Goal: Task Accomplishment & Management: Complete application form

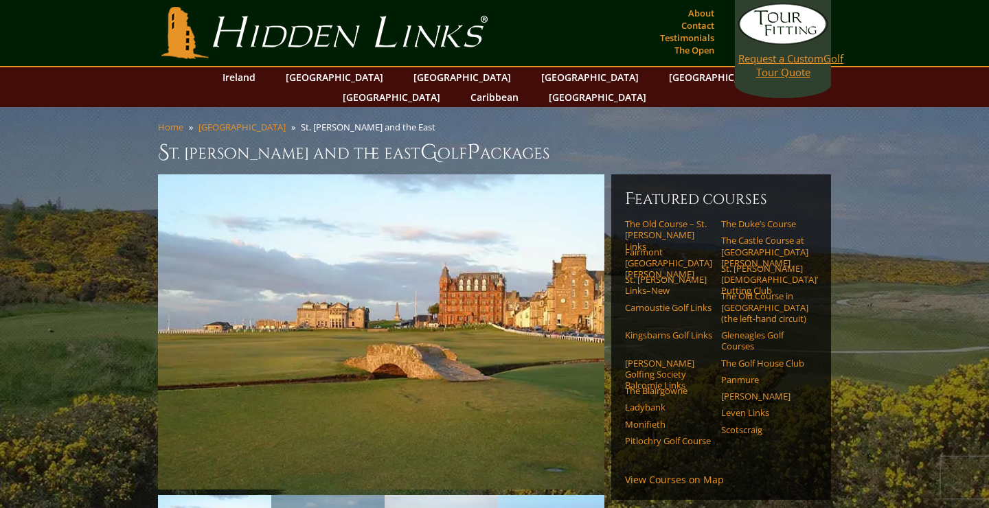
click at [744, 76] on link "Request a Custom Golf Tour Quote" at bounding box center [782, 41] width 89 height 76
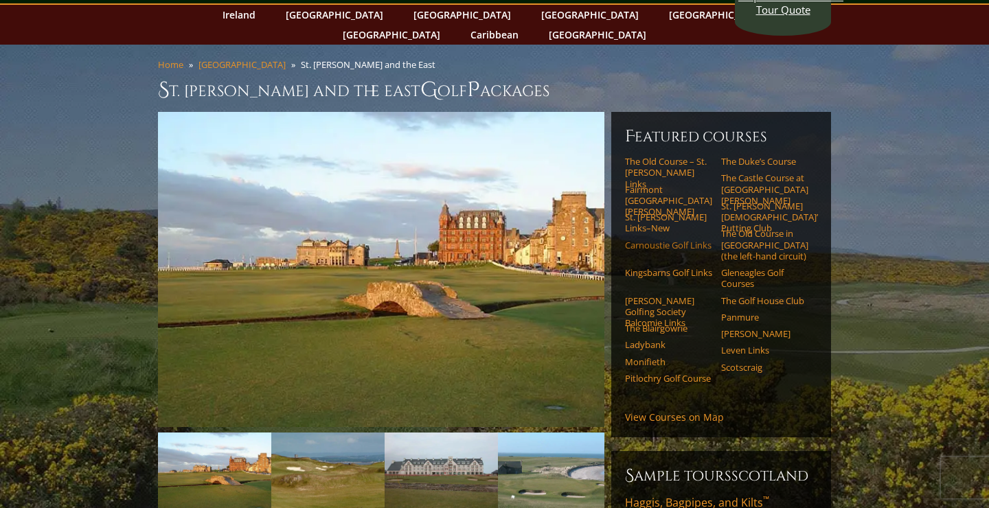
scroll to position [73, 0]
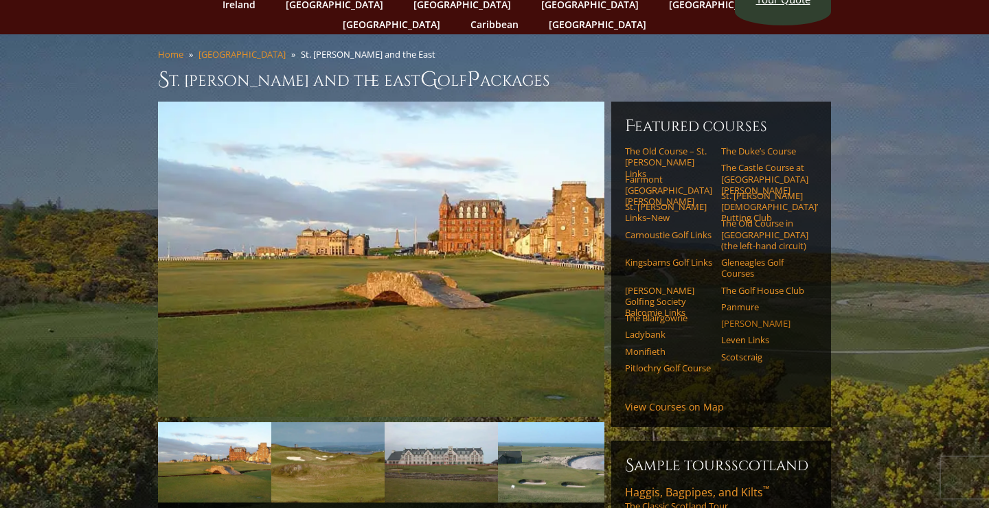
click at [742, 318] on link "[PERSON_NAME]" at bounding box center [764, 323] width 87 height 11
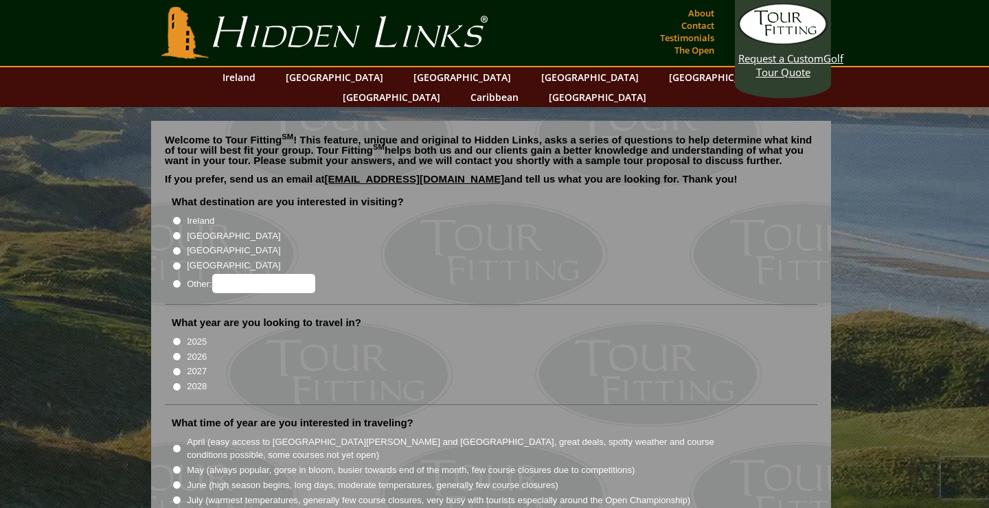
click at [179, 231] on input "[GEOGRAPHIC_DATA]" at bounding box center [176, 235] width 9 height 9
radio input "true"
click at [176, 367] on input "2027" at bounding box center [176, 371] width 9 height 9
radio input "true"
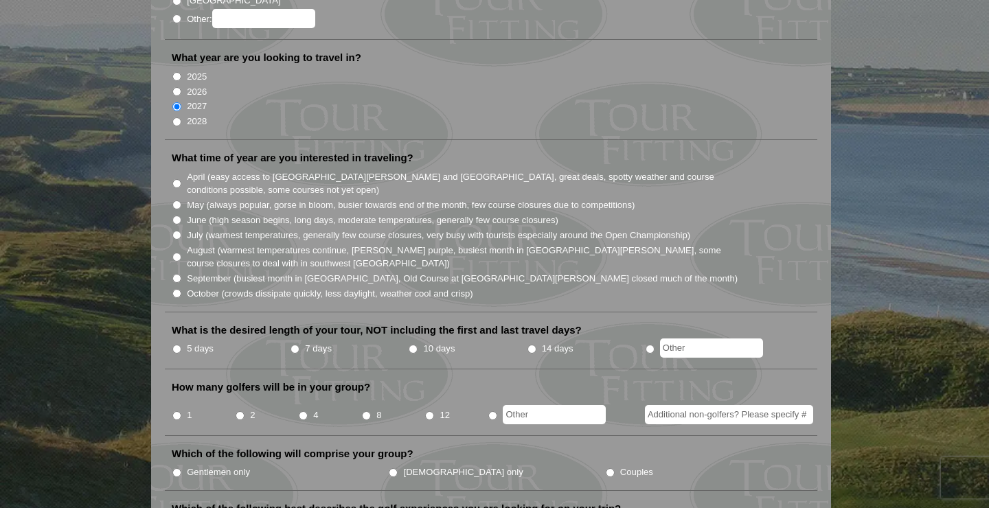
scroll to position [281, 0]
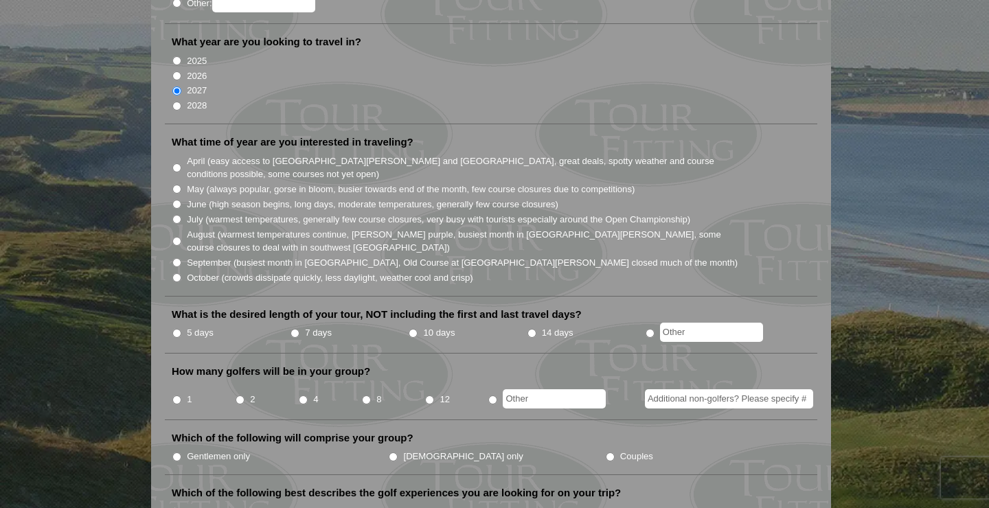
click at [184, 196] on li "June (high season begins, long days, moderate temperatures, generally few cours…" at bounding box center [496, 203] width 649 height 15
click at [181, 200] on input "June (high season begins, long days, moderate temperatures, generally few cours…" at bounding box center [176, 204] width 9 height 9
radio input "true"
click at [181, 270] on li "October (crowds dissipate quickly, less daylight, weather cool and crisp)" at bounding box center [496, 277] width 649 height 15
click at [176, 273] on input "October (crowds dissipate quickly, less daylight, weather cool and crisp)" at bounding box center [176, 277] width 9 height 9
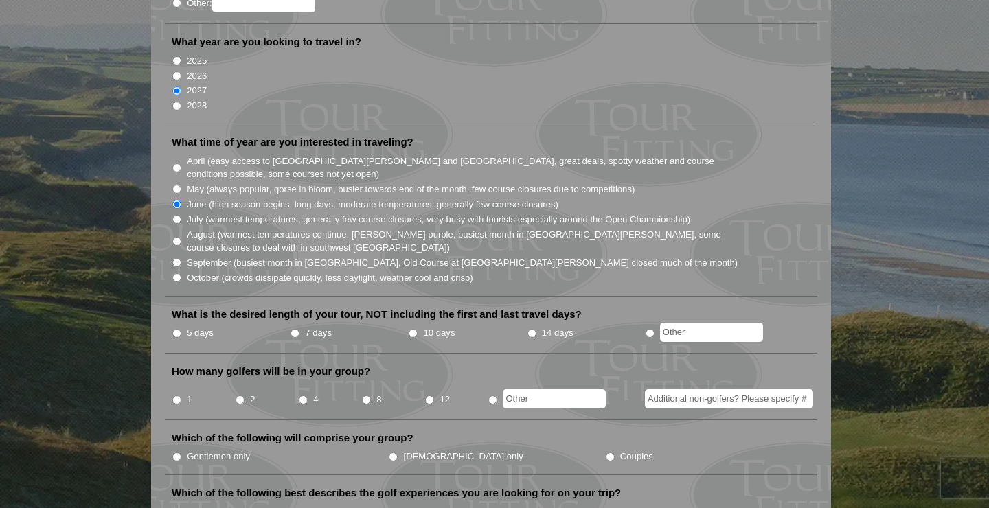
radio input "true"
click at [174, 258] on input "September (busiest month in [GEOGRAPHIC_DATA], Old Course at [GEOGRAPHIC_DATA][…" at bounding box center [176, 262] width 9 height 9
radio input "true"
click at [293, 329] on input "7 days" at bounding box center [294, 333] width 9 height 9
radio input "true"
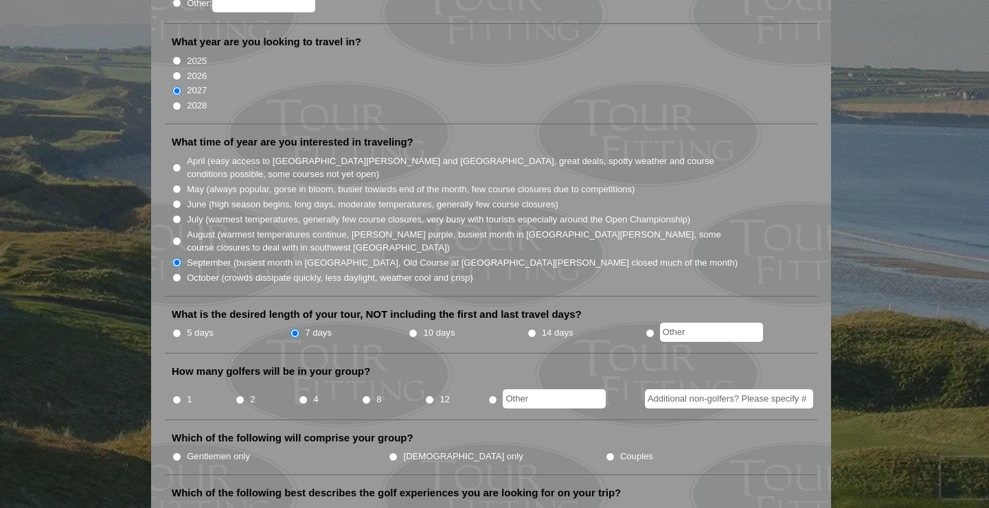
click at [428, 395] on input "12" at bounding box center [429, 399] width 9 height 9
radio input "true"
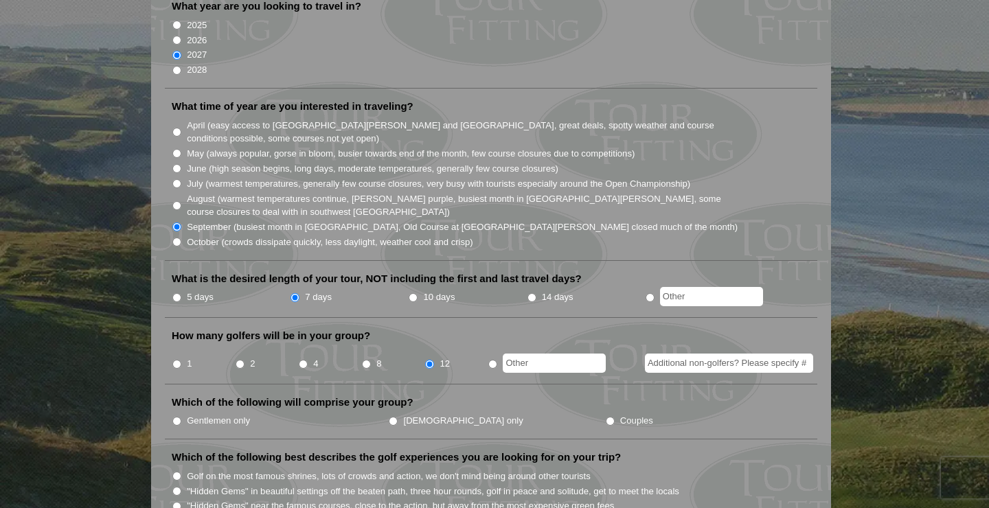
scroll to position [320, 0]
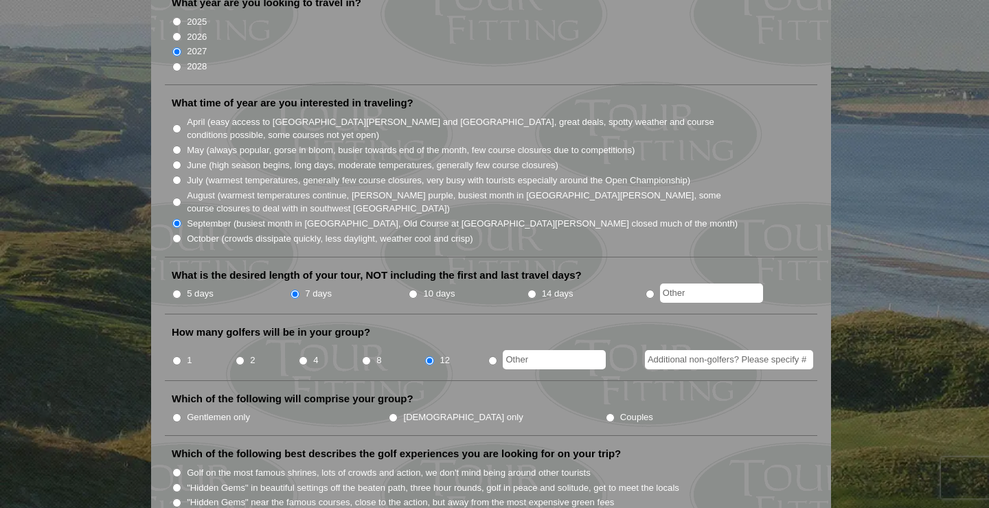
click at [179, 409] on li "Gentlemen only" at bounding box center [280, 416] width 216 height 15
click at [177, 413] on input "Gentlemen only" at bounding box center [176, 417] width 9 height 9
radio input "true"
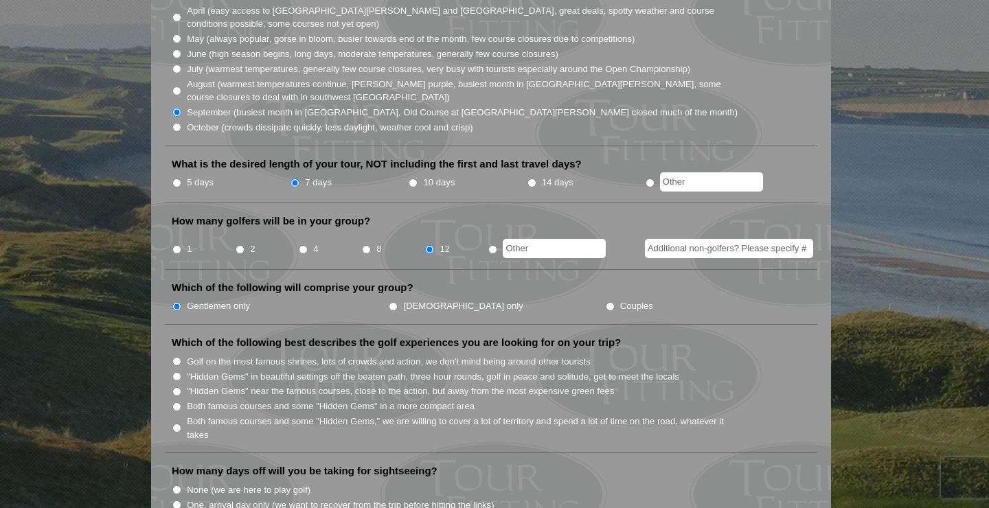
scroll to position [432, 0]
click at [175, 402] on input "Both famous courses and some "Hidden Gems" in a more compact area" at bounding box center [176, 406] width 9 height 9
radio input "true"
click at [178, 387] on input ""Hidden Gems" near the famous courses, close to the action, but away from the m…" at bounding box center [176, 391] width 9 height 9
radio input "true"
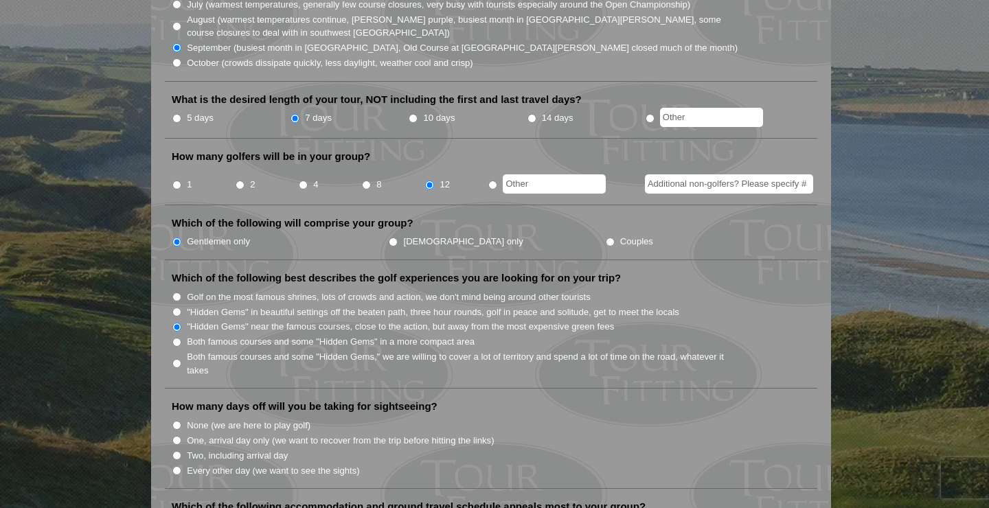
scroll to position [500, 0]
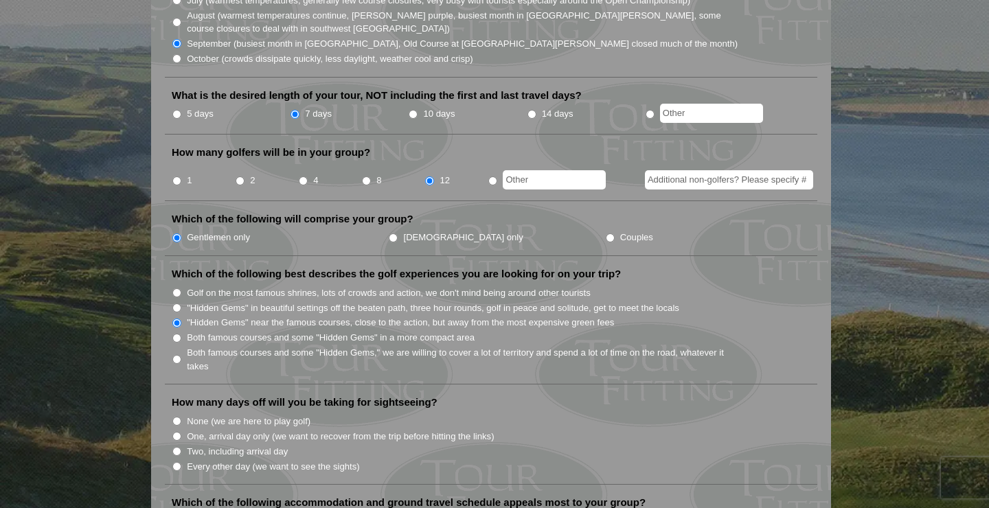
drag, startPoint x: 178, startPoint y: 432, endPoint x: 179, endPoint y: 419, distance: 13.1
click at [179, 419] on ul "None (we are here to play golf) One, arrival day only (we want to recover from …" at bounding box center [496, 443] width 649 height 60
click at [176, 413] on li "None (we are here to play golf)" at bounding box center [496, 420] width 649 height 15
click at [177, 417] on input "None (we are here to play golf)" at bounding box center [176, 421] width 9 height 9
radio input "true"
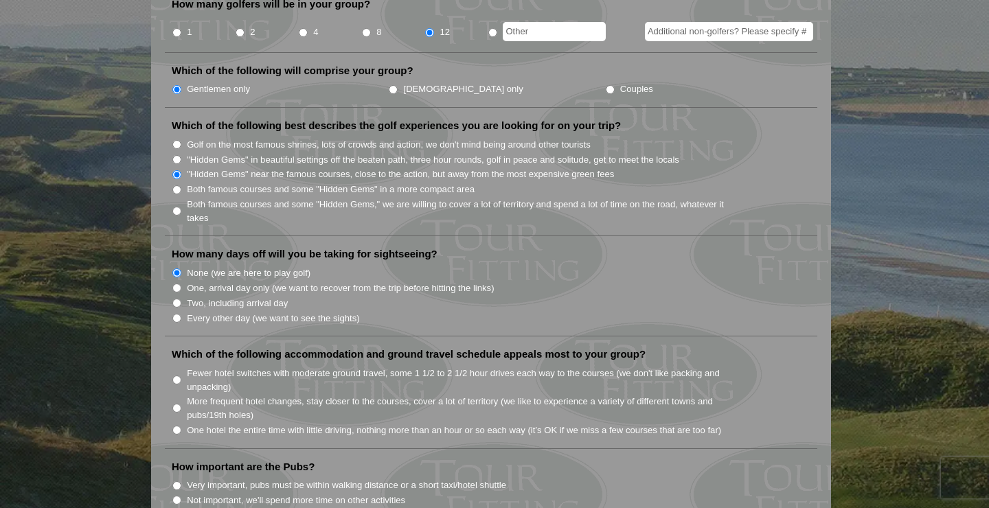
scroll to position [649, 0]
click at [181, 424] on input "One hotel the entire time with little driving, nothing more than an hour or so …" at bounding box center [176, 428] width 9 height 9
radio input "true"
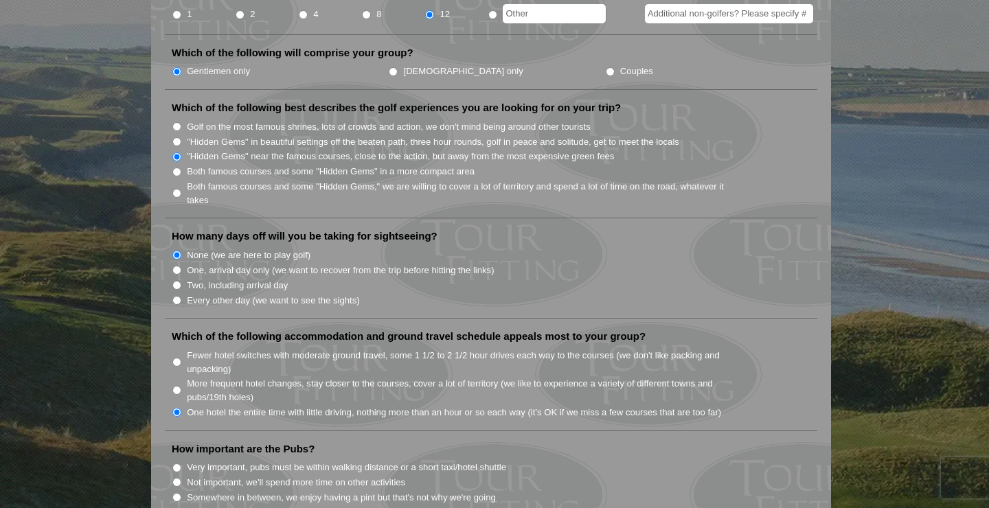
scroll to position [667, 0]
click at [179, 356] on input "Fewer hotel switches with moderate ground travel, some 1 1/2 to 2 1/2 hour driv…" at bounding box center [176, 360] width 9 height 9
radio input "true"
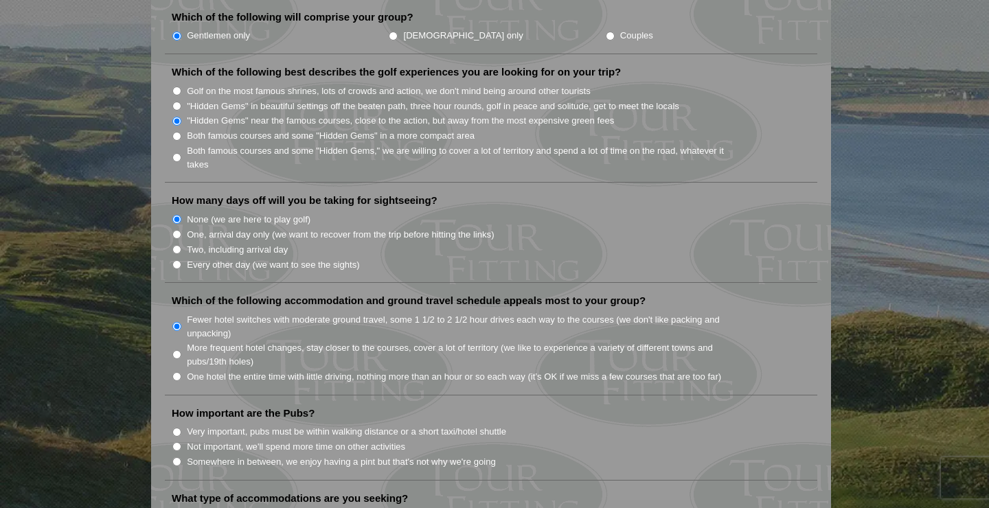
scroll to position [722, 0]
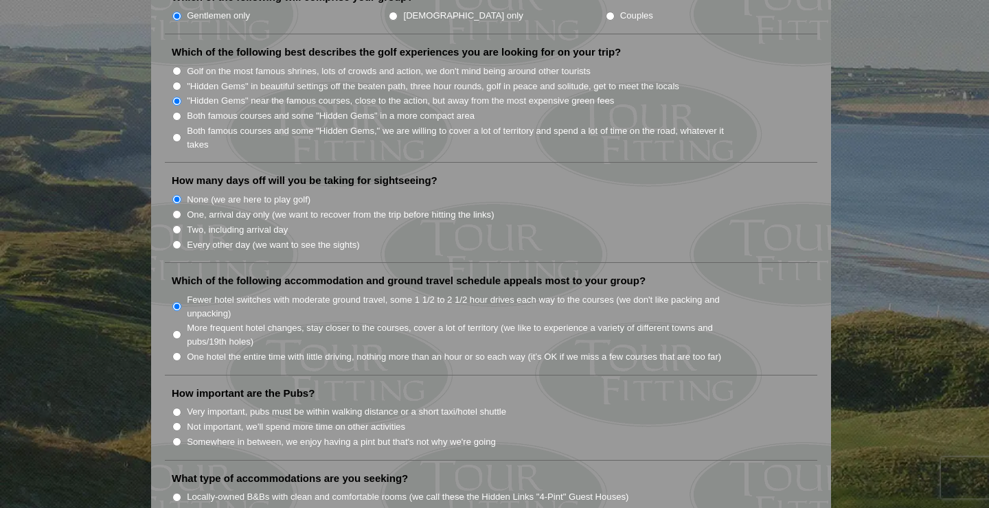
click at [178, 404] on li "Very important, pubs must be within walking distance or a short taxi/hotel shut…" at bounding box center [496, 411] width 649 height 15
click at [175, 408] on input "Very important, pubs must be within walking distance or a short taxi/hotel shut…" at bounding box center [176, 412] width 9 height 9
radio input "true"
click at [178, 408] on input "Very important, pubs must be within walking distance or a short taxi/hotel shut…" at bounding box center [176, 412] width 9 height 9
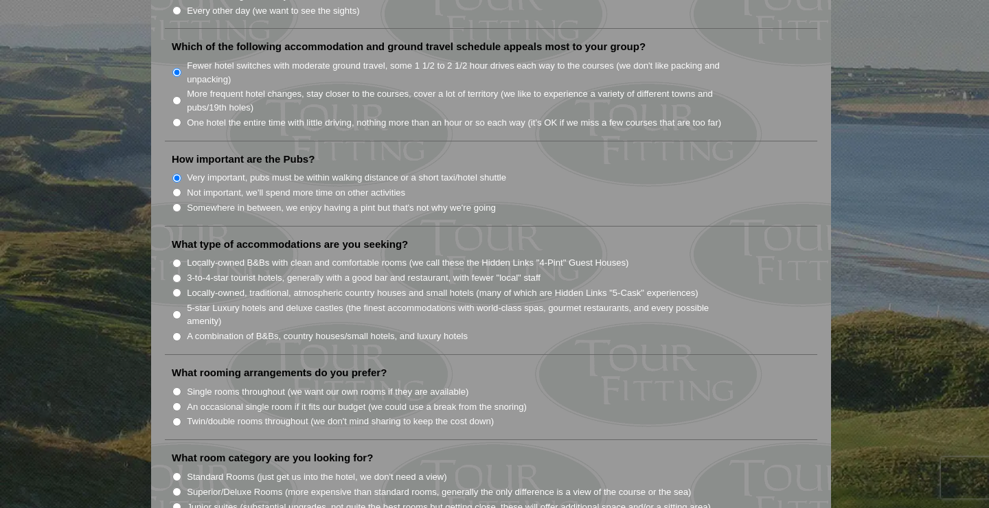
scroll to position [957, 0]
click at [179, 257] on input "Locally-owned B&Bs with clean and comfortable rooms (we call these the Hidden L…" at bounding box center [176, 261] width 9 height 9
radio input "true"
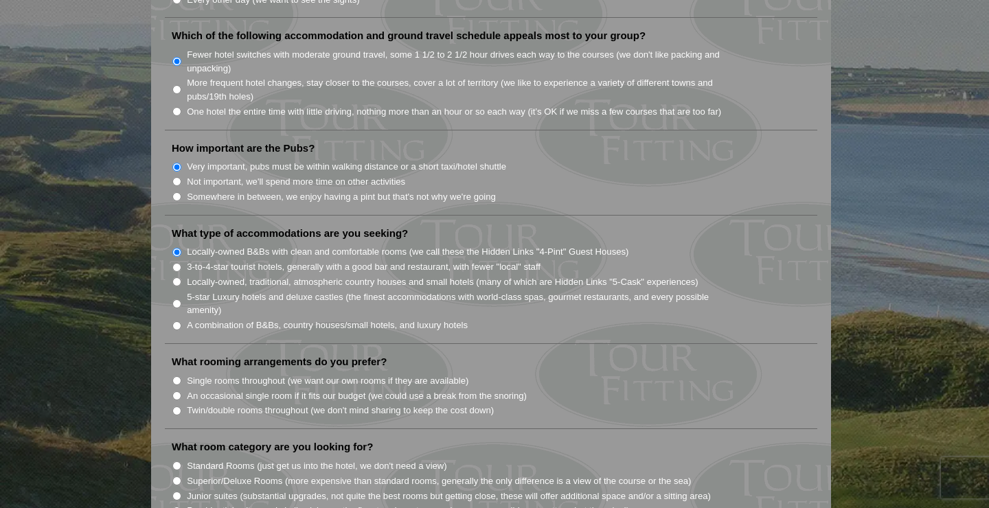
scroll to position [971, 0]
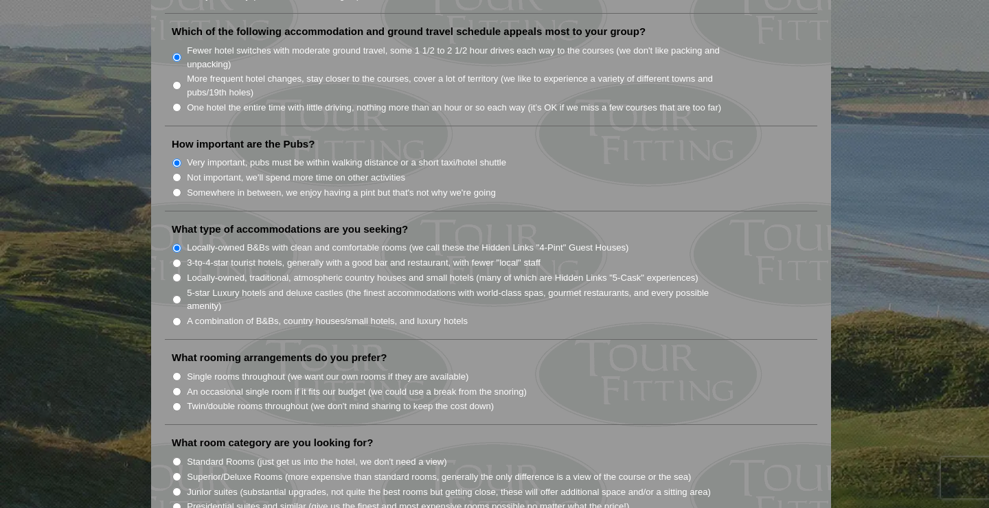
click at [176, 402] on input "Twin/double rooms throughout (we don't mind sharing to keep the cost down)" at bounding box center [176, 406] width 9 height 9
radio input "true"
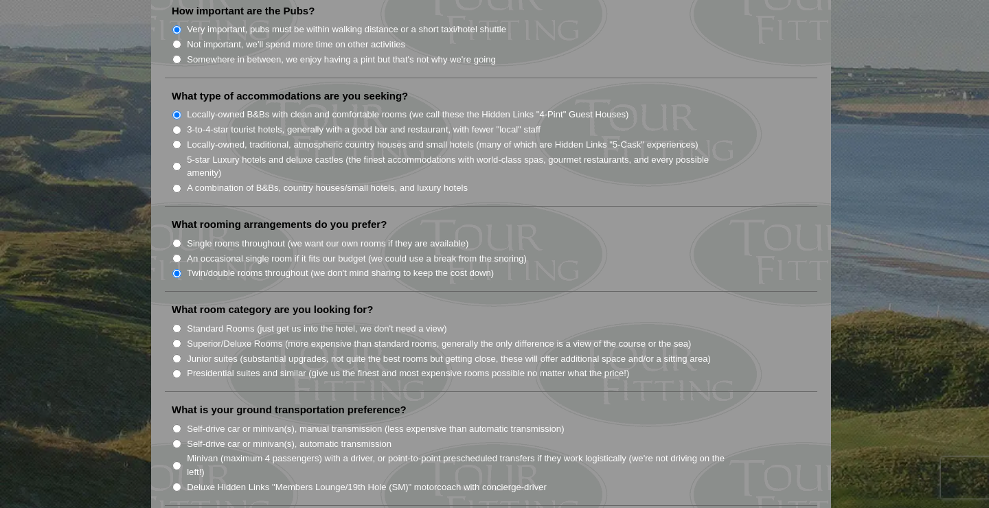
scroll to position [1106, 0]
click at [180, 322] on input "Standard Rooms (just get us into the hotel, we don't need a view)" at bounding box center [176, 326] width 9 height 9
radio input "true"
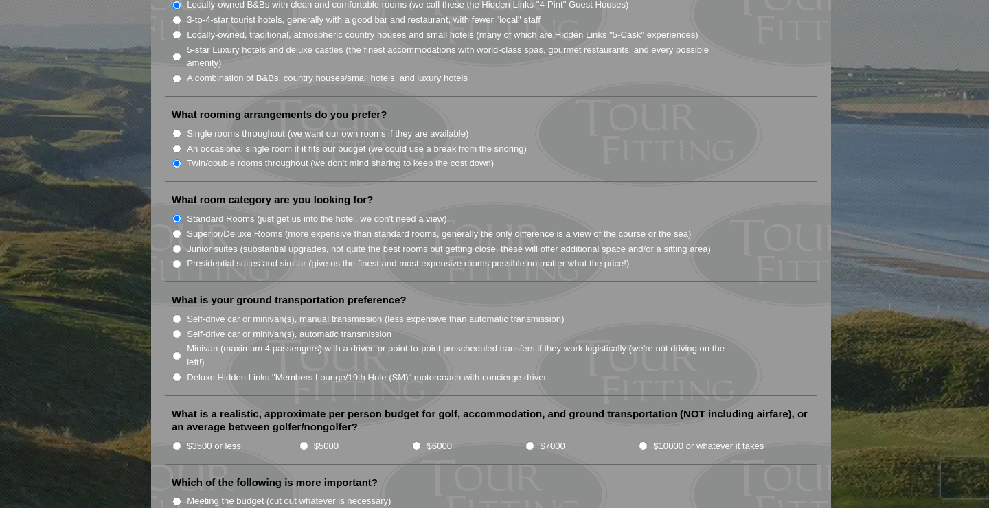
scroll to position [1214, 0]
click at [178, 369] on li "Deluxe Hidden Links "Members Lounge/19th Hole (SM)" motorcoach with concierge-d…" at bounding box center [496, 376] width 649 height 15
click at [176, 372] on input "Deluxe Hidden Links "Members Lounge/19th Hole (SM)" motorcoach with concierge-d…" at bounding box center [176, 376] width 9 height 9
radio input "true"
click at [177, 441] on input "$3500 or less" at bounding box center [176, 445] width 9 height 9
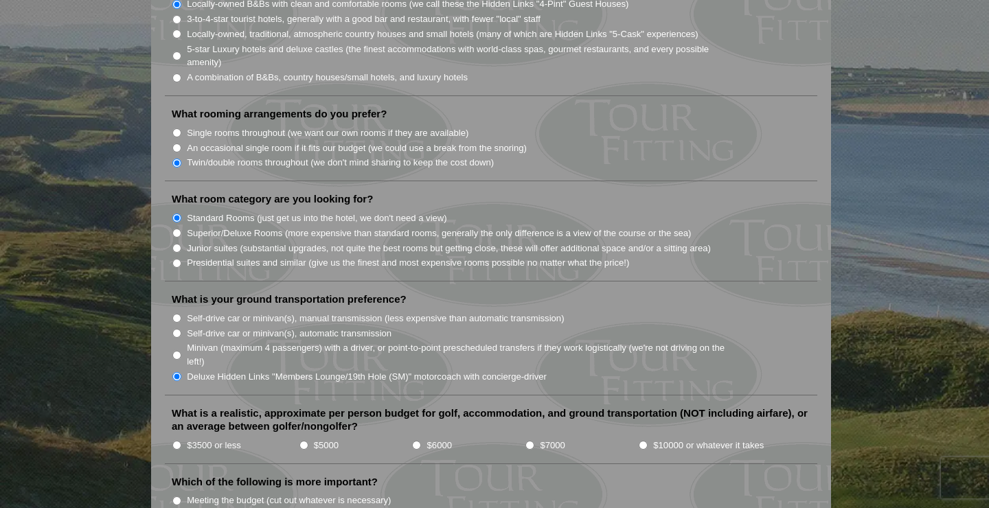
radio input "true"
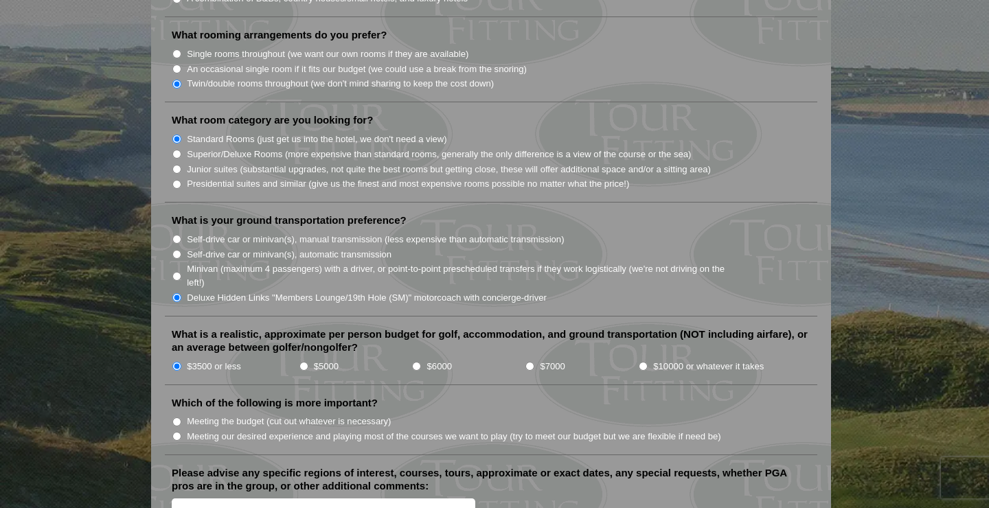
scroll to position [1315, 0]
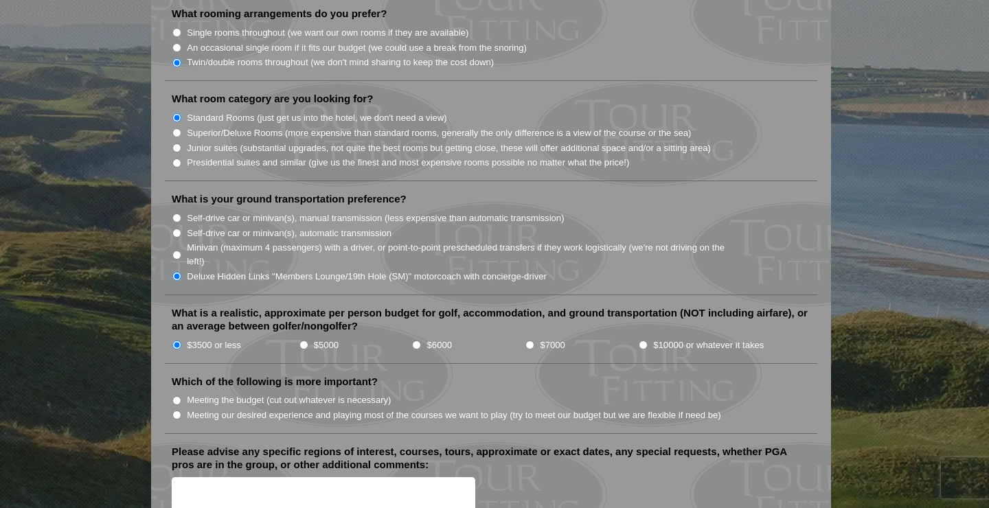
click at [177, 396] on input "Meeting the budget (cut out whatever is necessary)" at bounding box center [176, 400] width 9 height 9
radio input "true"
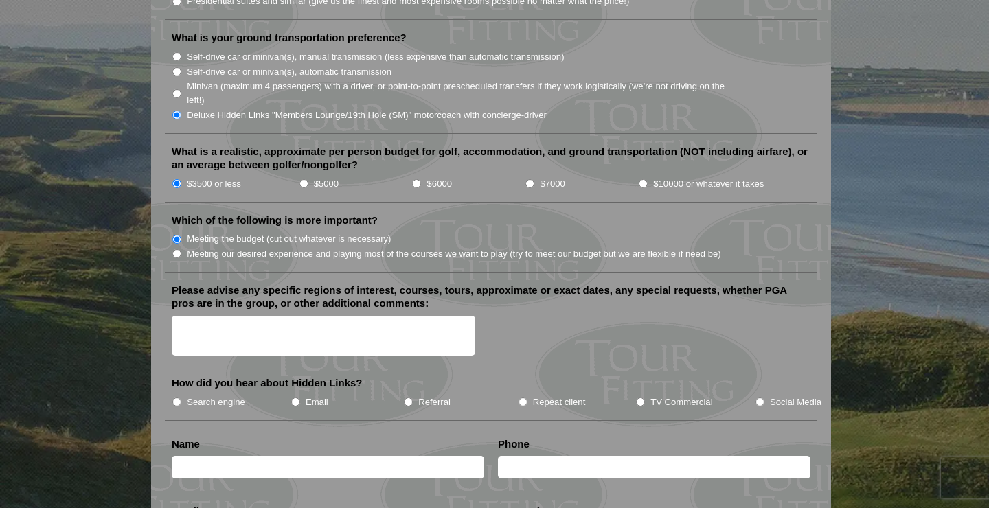
scroll to position [1479, 0]
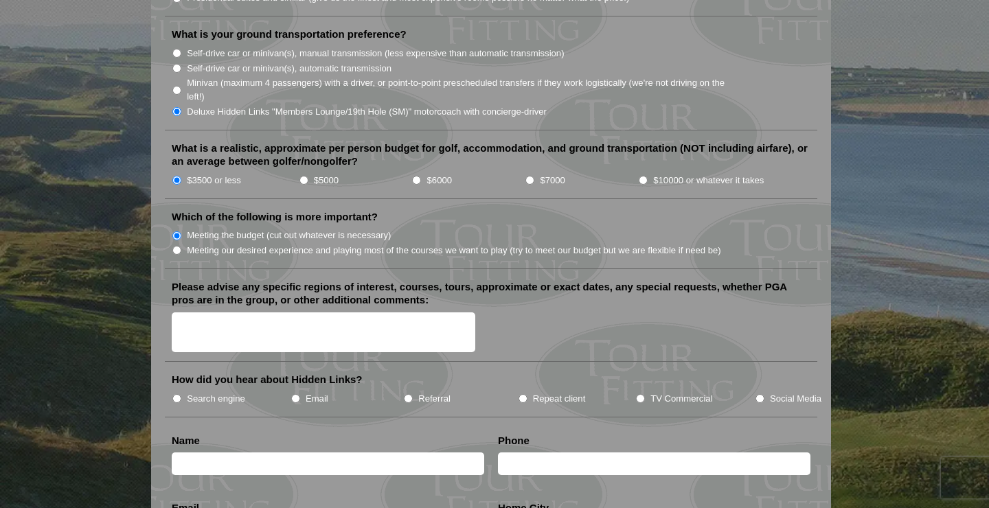
click at [177, 394] on input "Search engine" at bounding box center [176, 398] width 9 height 9
radio input "true"
click at [217, 452] on input "text" at bounding box center [328, 463] width 312 height 23
type input "Justin Leopold"
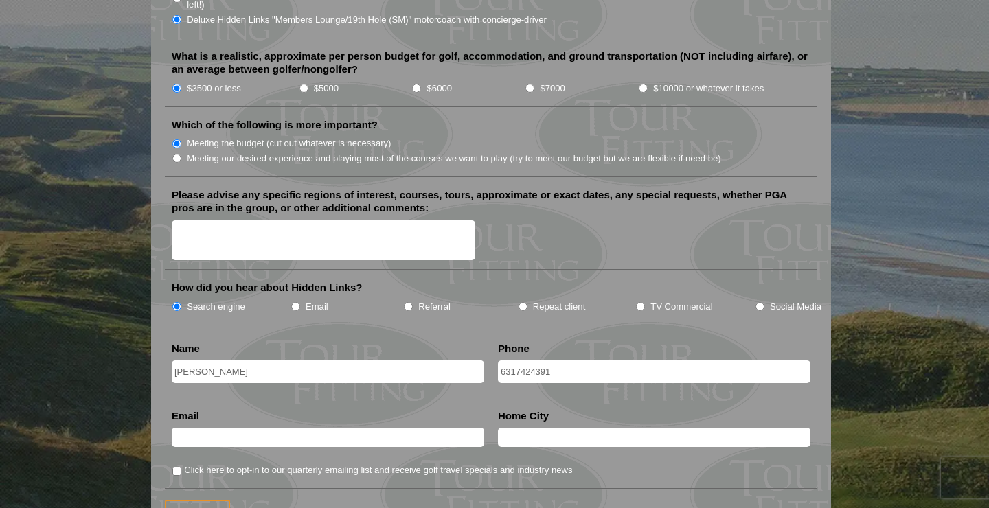
scroll to position [1585, 0]
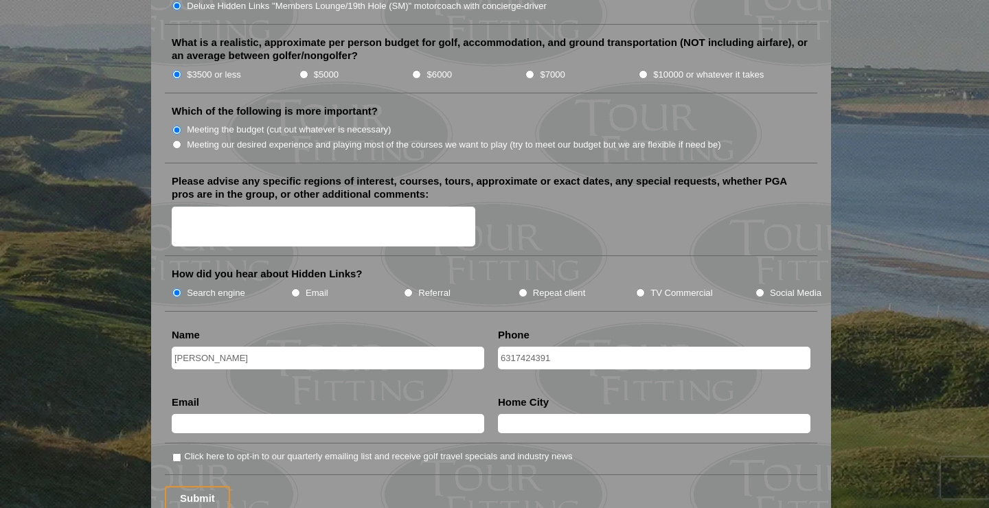
type input "6317424391"
click at [191, 414] on input "text" at bounding box center [328, 423] width 312 height 19
type input "jleopoldnc@gmail.com"
click at [489, 404] on li "Email jleopoldnc@gmail.com Email Validation (required) This field is for valida…" at bounding box center [328, 419] width 326 height 49
click at [511, 414] on input "text" at bounding box center [654, 423] width 312 height 19
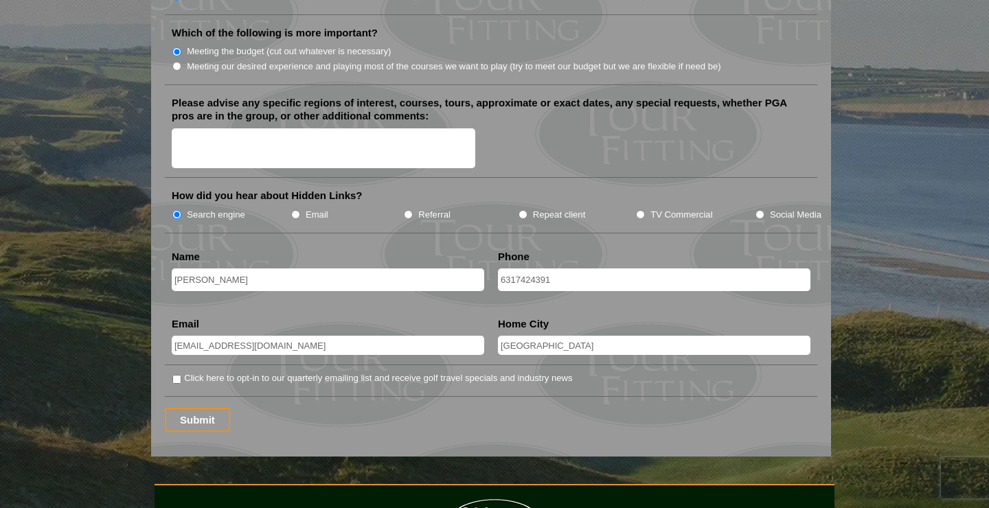
scroll to position [1664, 0]
type input "Charlottesville"
click at [180, 374] on input "Click here to opt-in to our quarterly emailing list and receive golf travel spe…" at bounding box center [176, 378] width 9 height 9
checkbox input "true"
click at [183, 407] on input "Submit" at bounding box center [197, 419] width 65 height 24
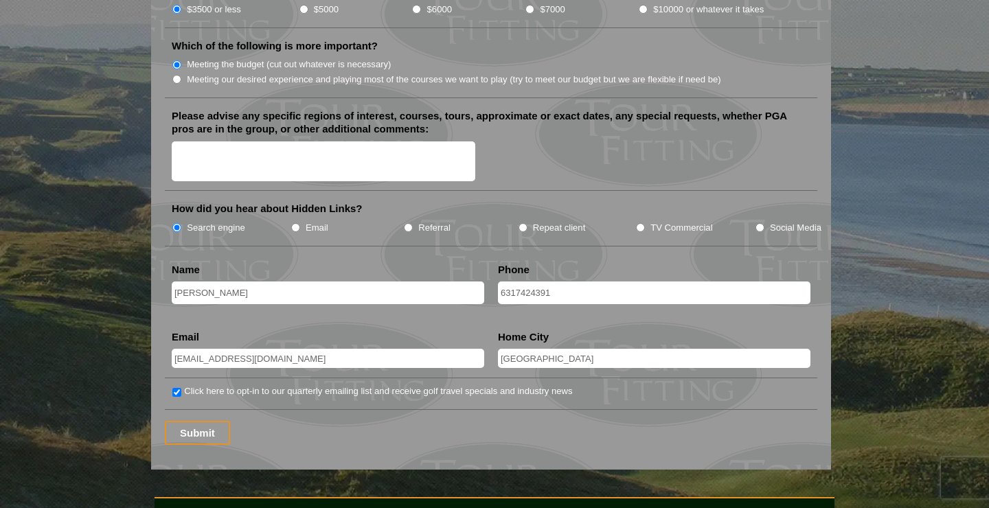
scroll to position [1724, 0]
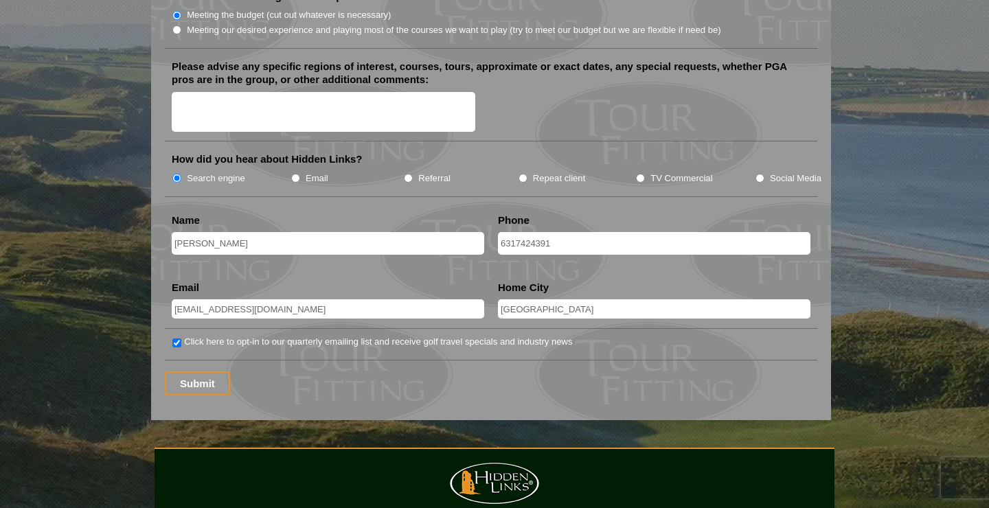
click at [201, 371] on input "Submit" at bounding box center [197, 383] width 65 height 24
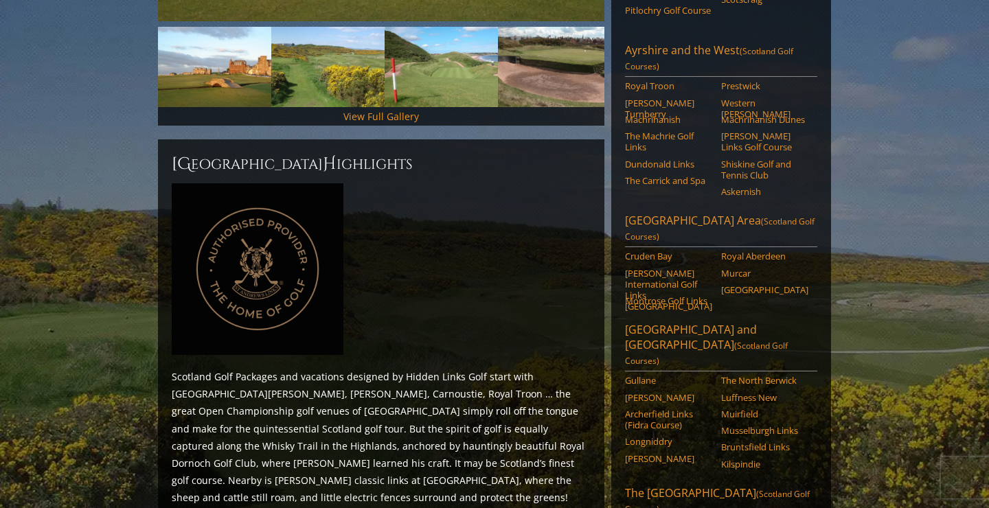
scroll to position [468, 0]
click at [649, 437] on link "Longniddry" at bounding box center [668, 442] width 87 height 11
click at [643, 409] on link "Archerfield Links (Fidra Course)" at bounding box center [668, 420] width 87 height 23
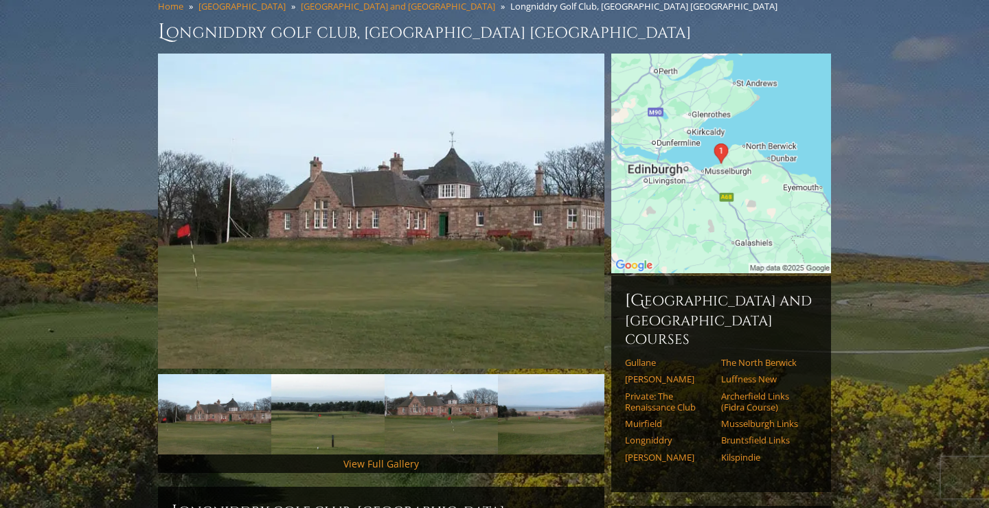
scroll to position [102, 0]
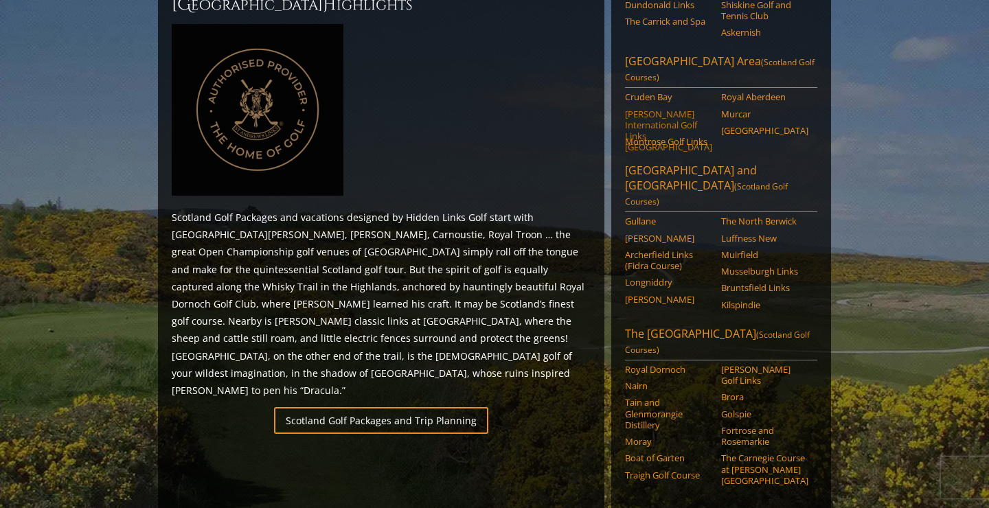
scroll to position [623, 0]
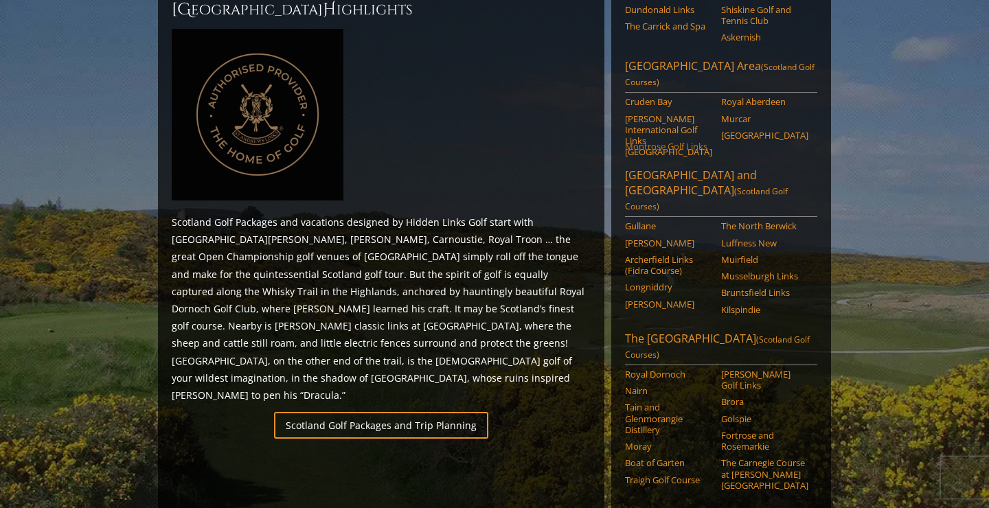
click at [678, 141] on link "Montrose Golf Links" at bounding box center [668, 146] width 87 height 11
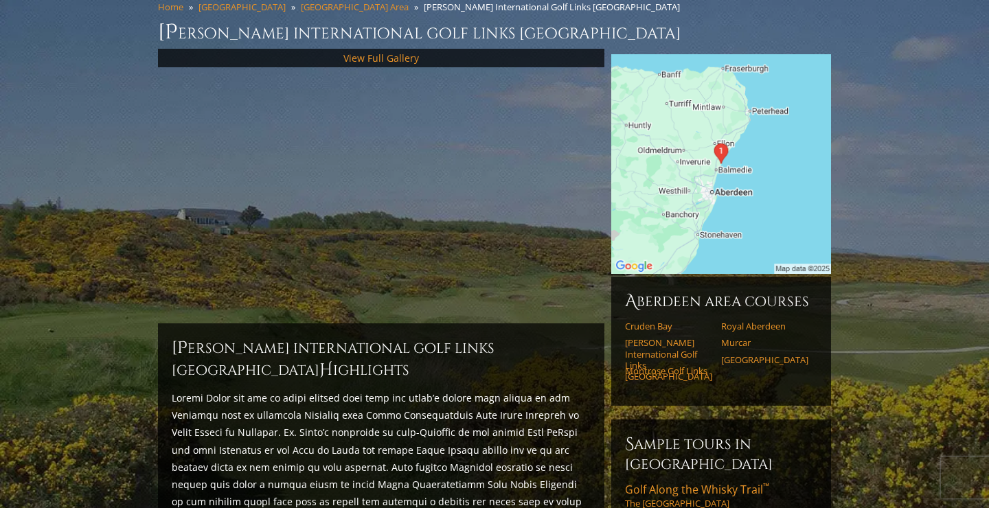
scroll to position [122, 0]
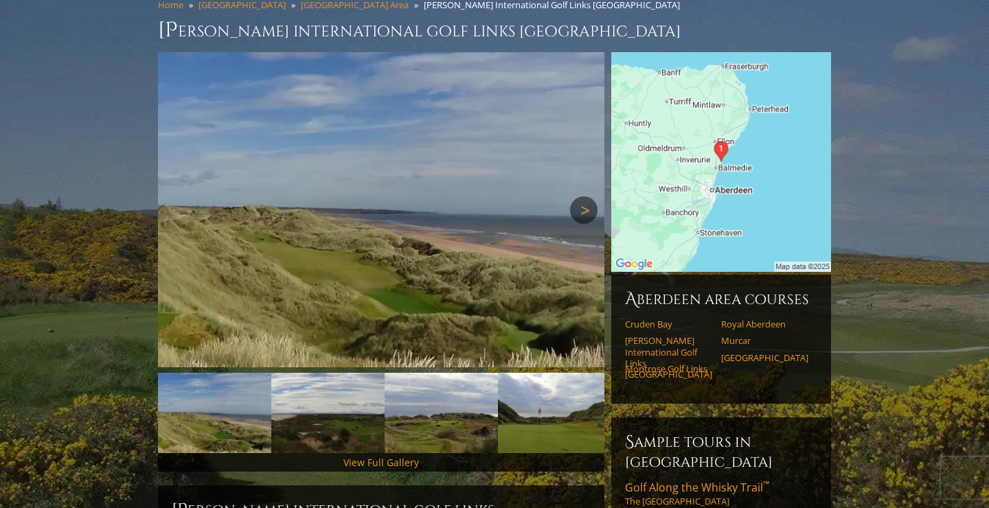
click at [586, 196] on link "Next" at bounding box center [583, 209] width 27 height 27
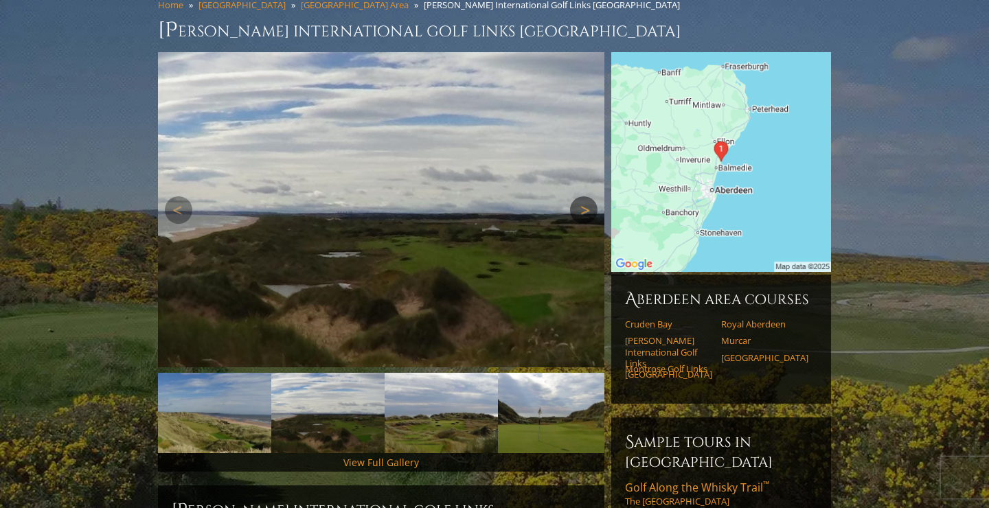
click at [586, 196] on link "Next" at bounding box center [583, 209] width 27 height 27
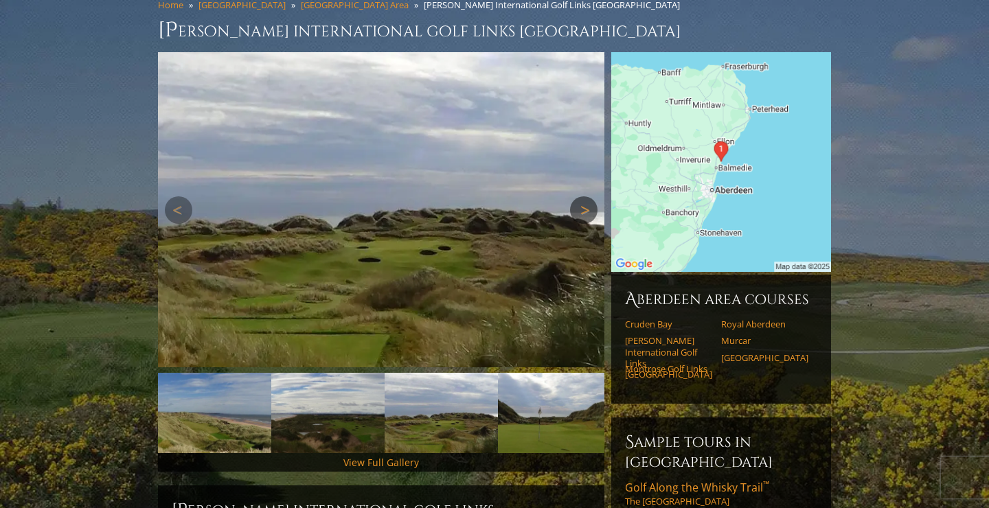
click at [586, 196] on link "Next" at bounding box center [583, 209] width 27 height 27
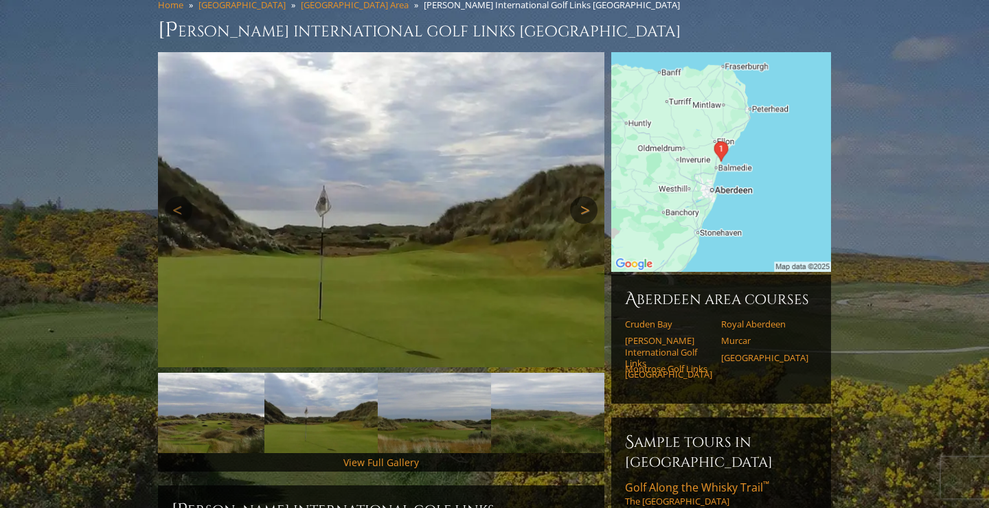
click at [586, 196] on link "Next" at bounding box center [583, 209] width 27 height 27
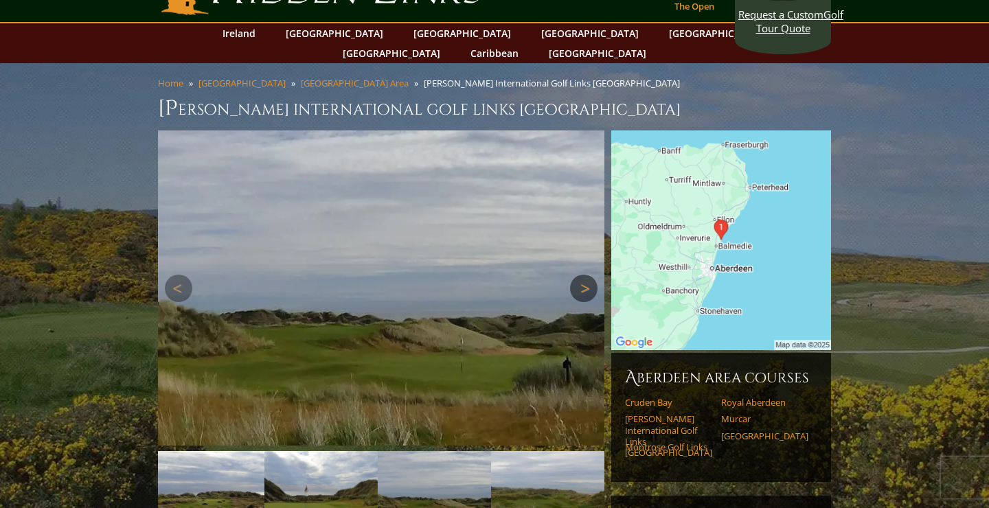
scroll to position [0, 0]
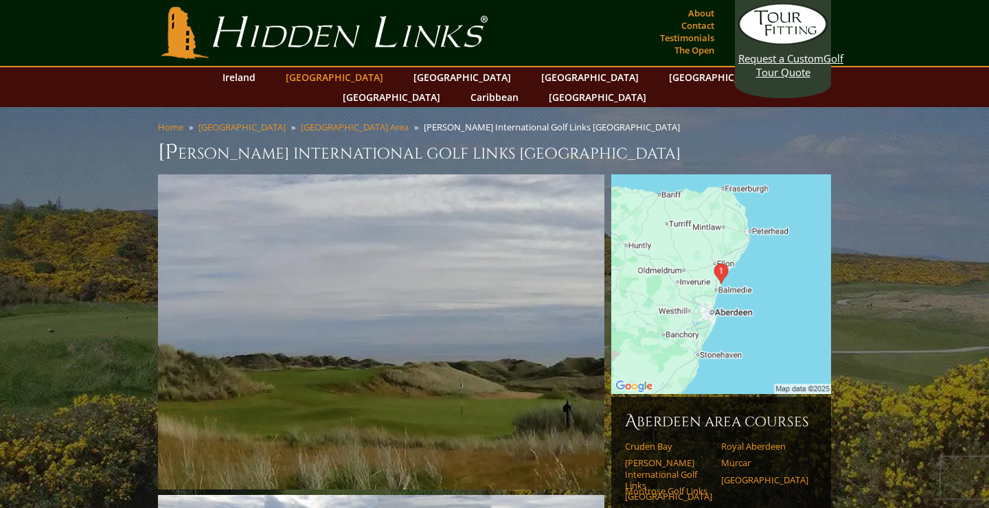
click at [336, 77] on link "[GEOGRAPHIC_DATA]" at bounding box center [334, 77] width 111 height 20
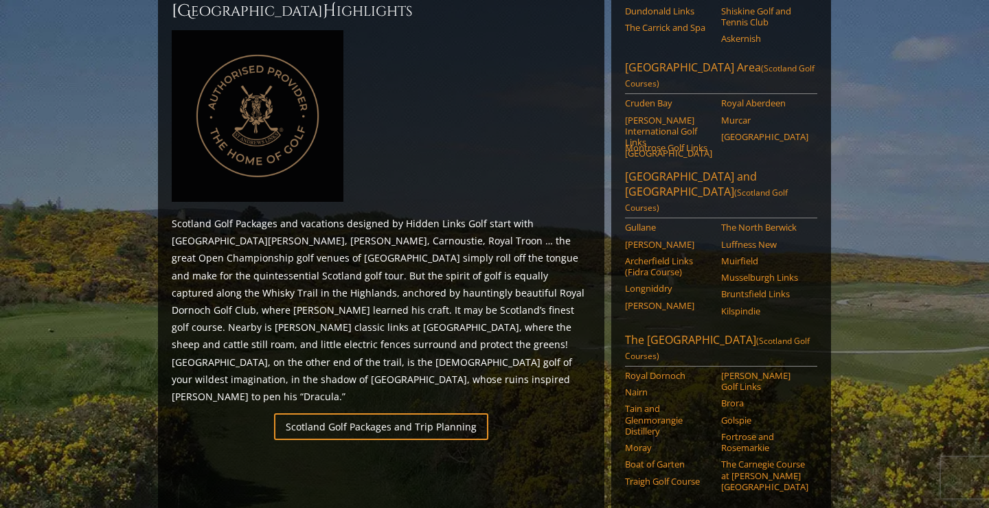
scroll to position [622, 0]
